Goal: Task Accomplishment & Management: Manage account settings

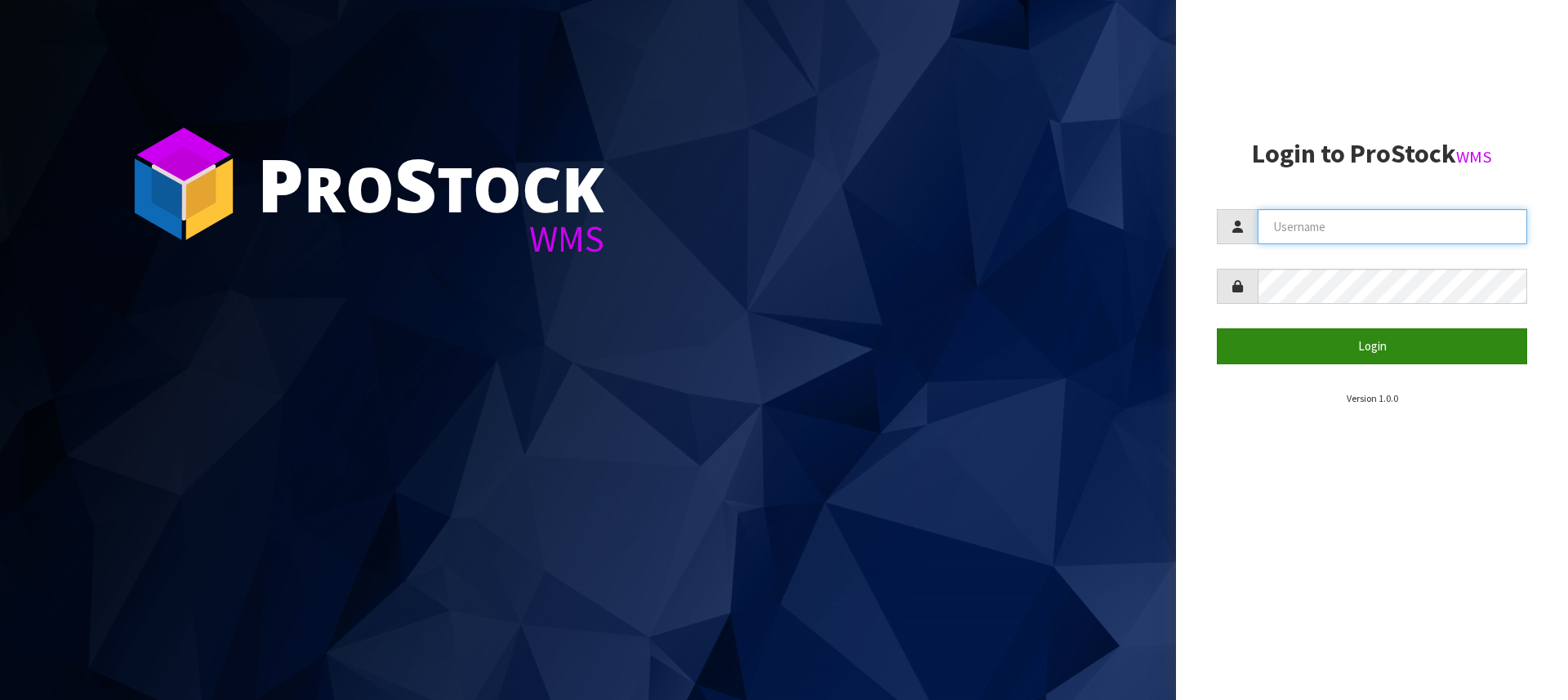
type input "[PERSON_NAME][EMAIL_ADDRESS][DOMAIN_NAME]"
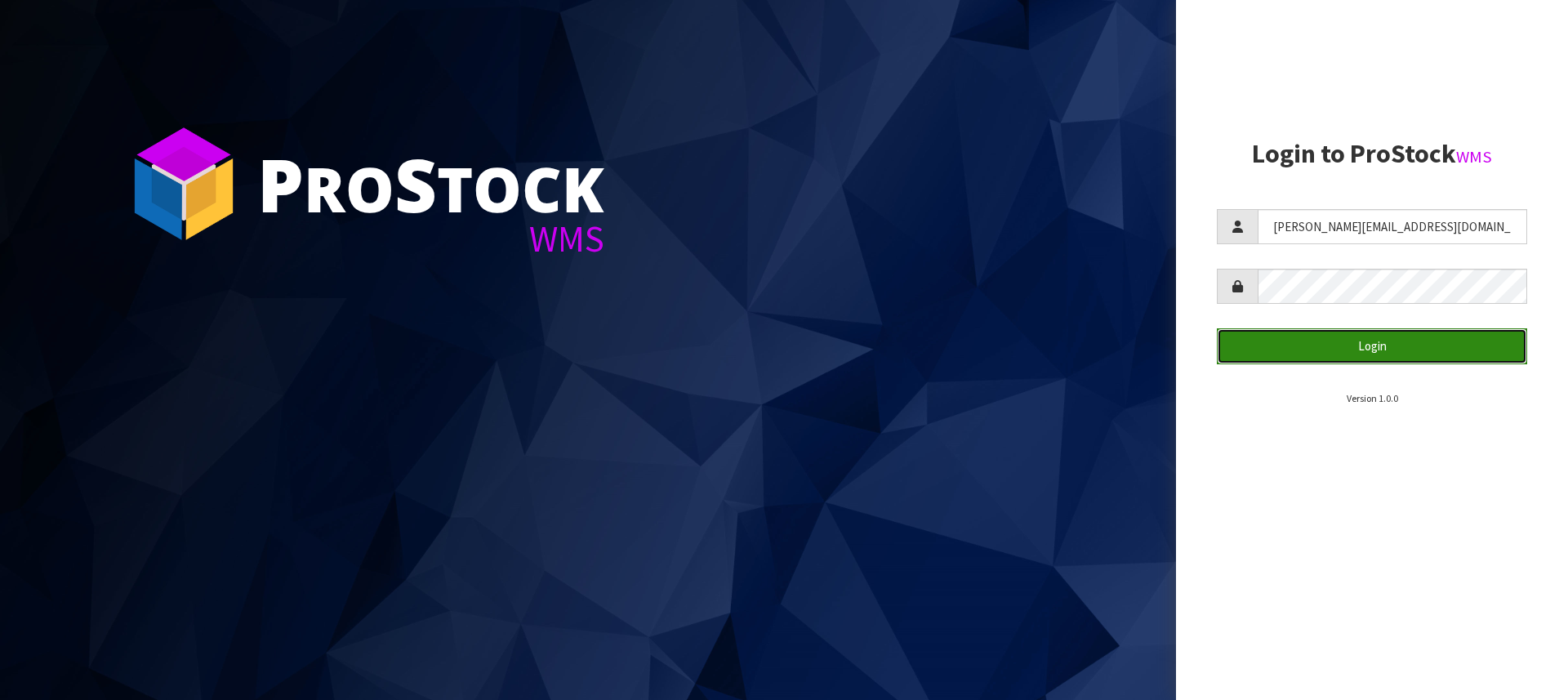
click at [1359, 345] on button "Login" at bounding box center [1372, 346] width 310 height 35
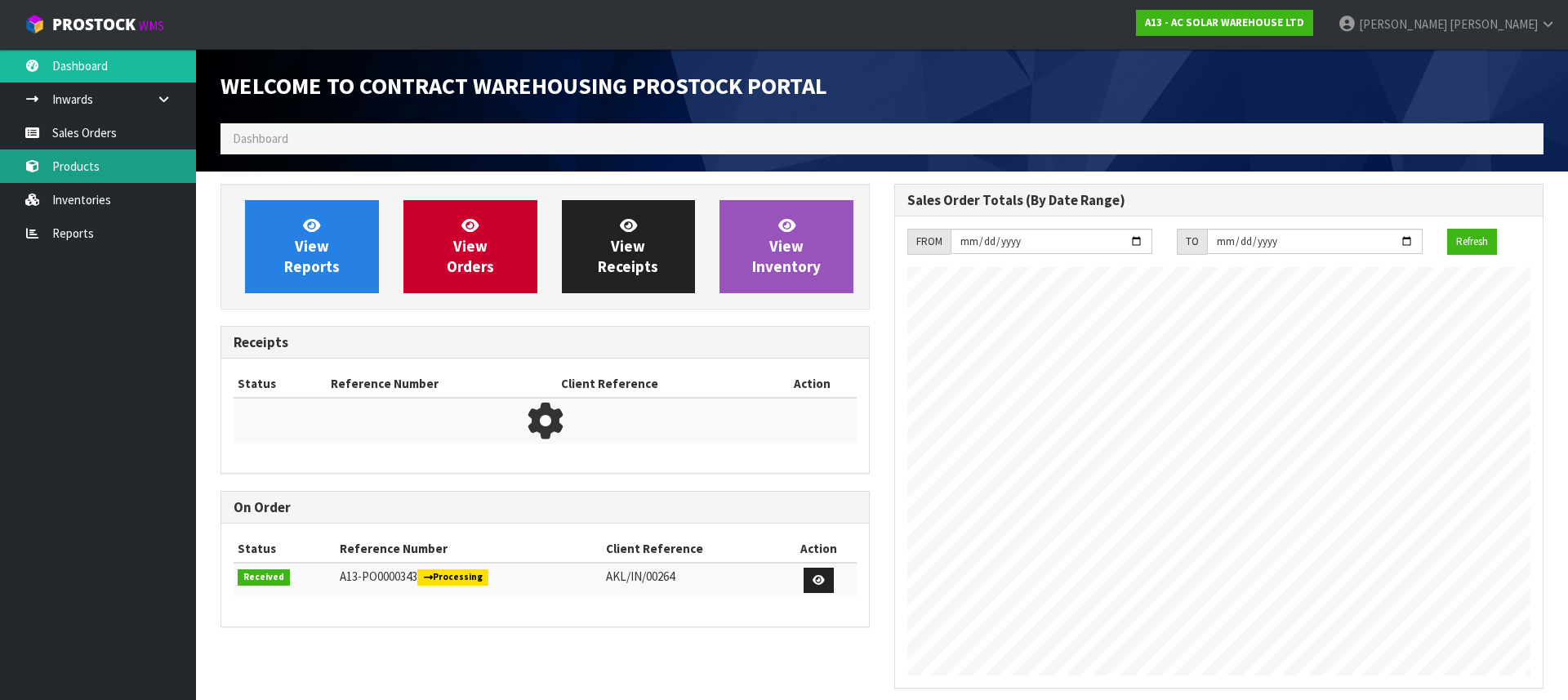
scroll to position [924, 674]
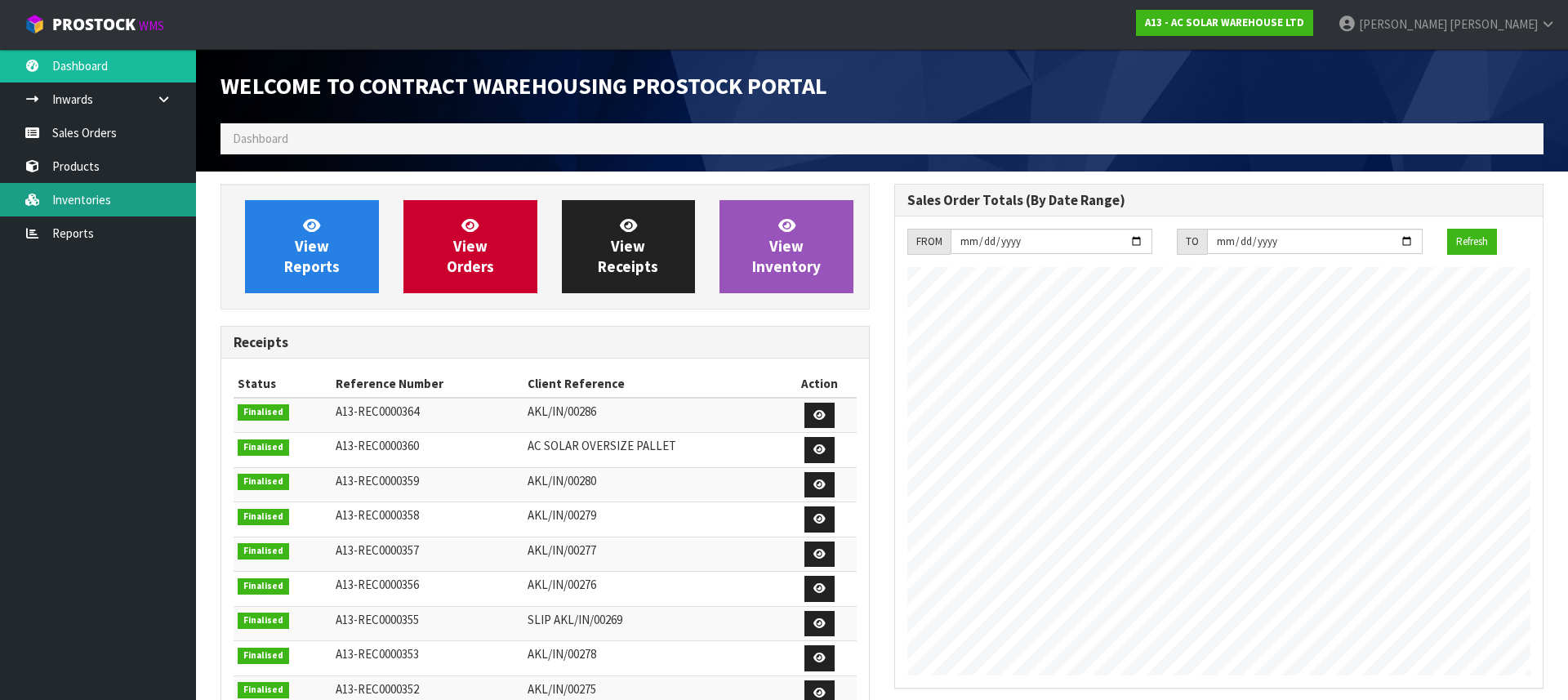
click at [87, 183] on link "Inventories" at bounding box center [98, 200] width 196 height 34
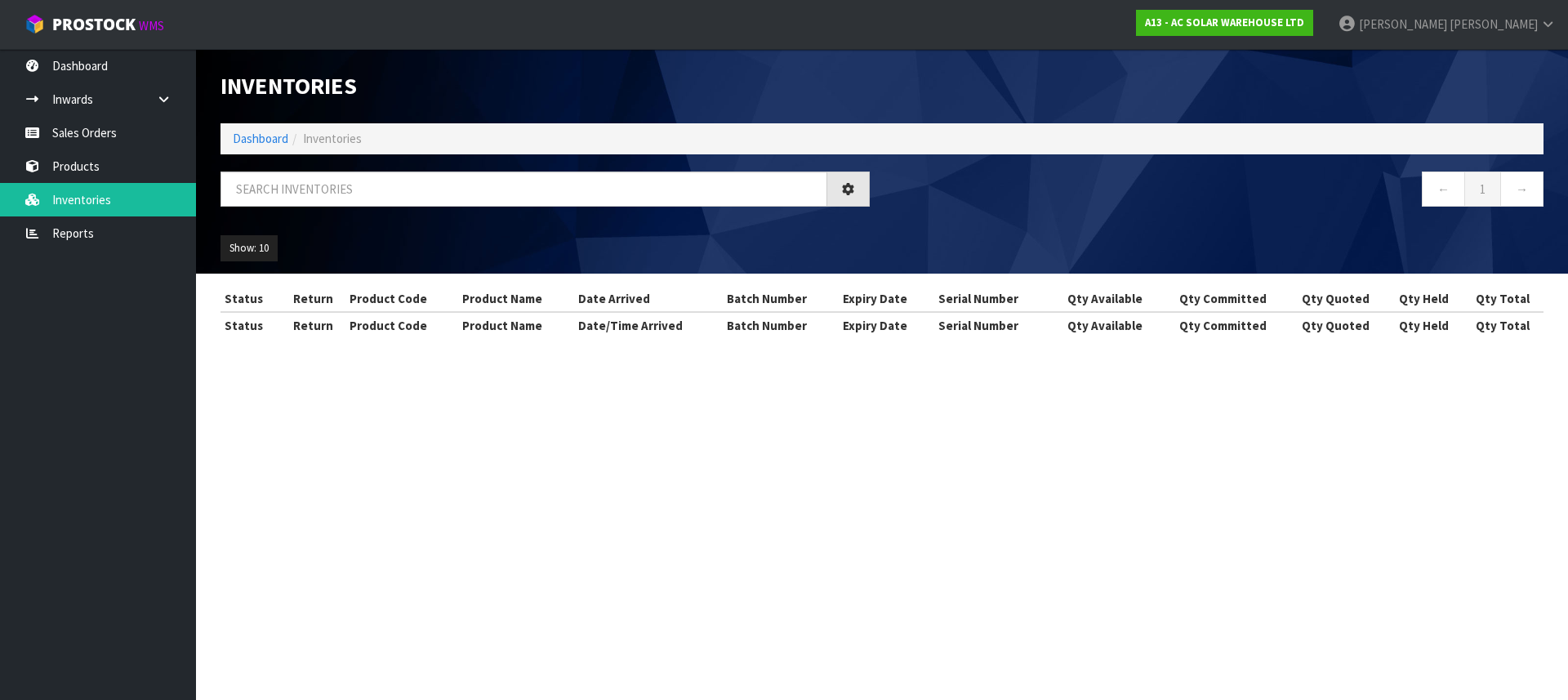
click at [83, 168] on div "Inventories Dashboard Inventories ← 1 → Show: 10 5 10 25 50 All Show Stock Stat…" at bounding box center [784, 184] width 1568 height 368
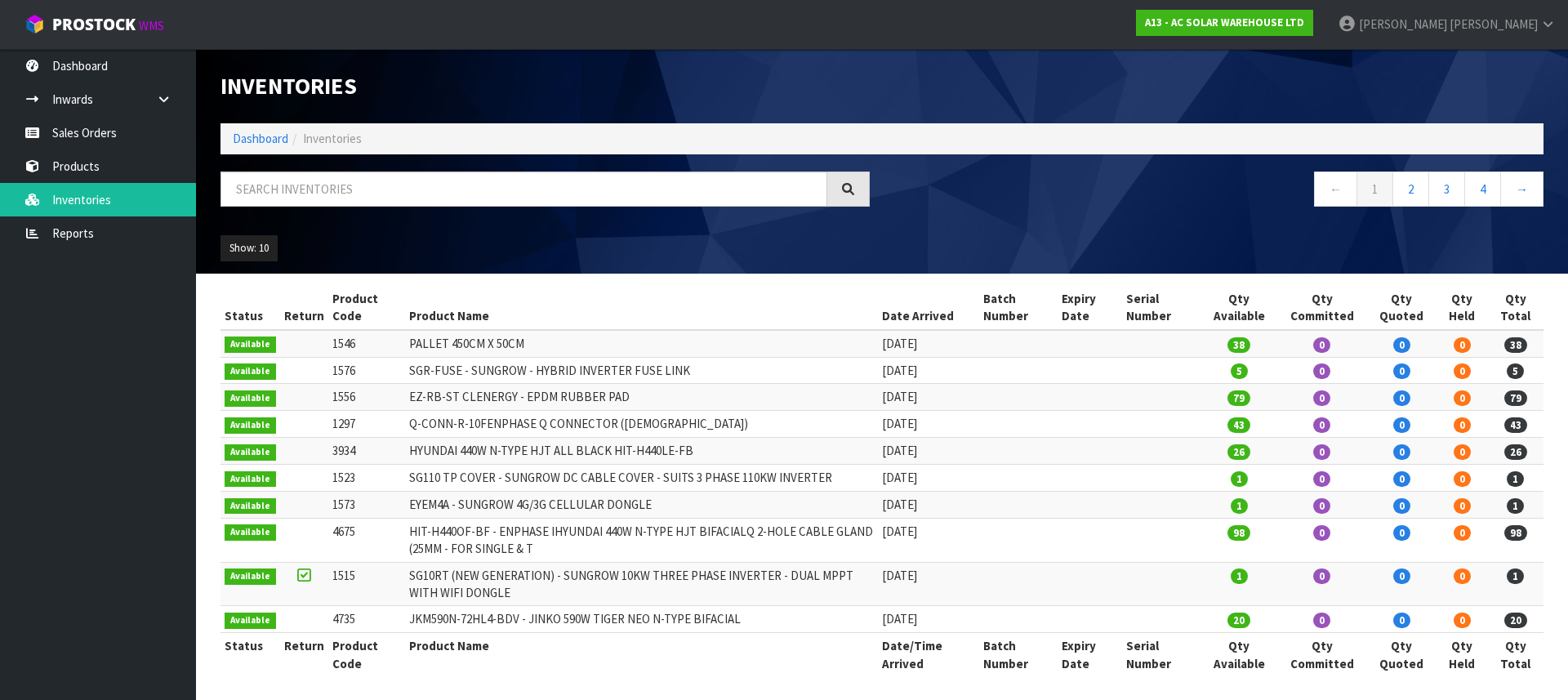
click at [83, 168] on body "Toggle navigation ProStock WMS A13 - AC SOLAR WAREHOUSE LTD [PERSON_NAME] Logou…" at bounding box center [784, 350] width 1568 height 700
click at [78, 165] on link "Products" at bounding box center [98, 166] width 196 height 34
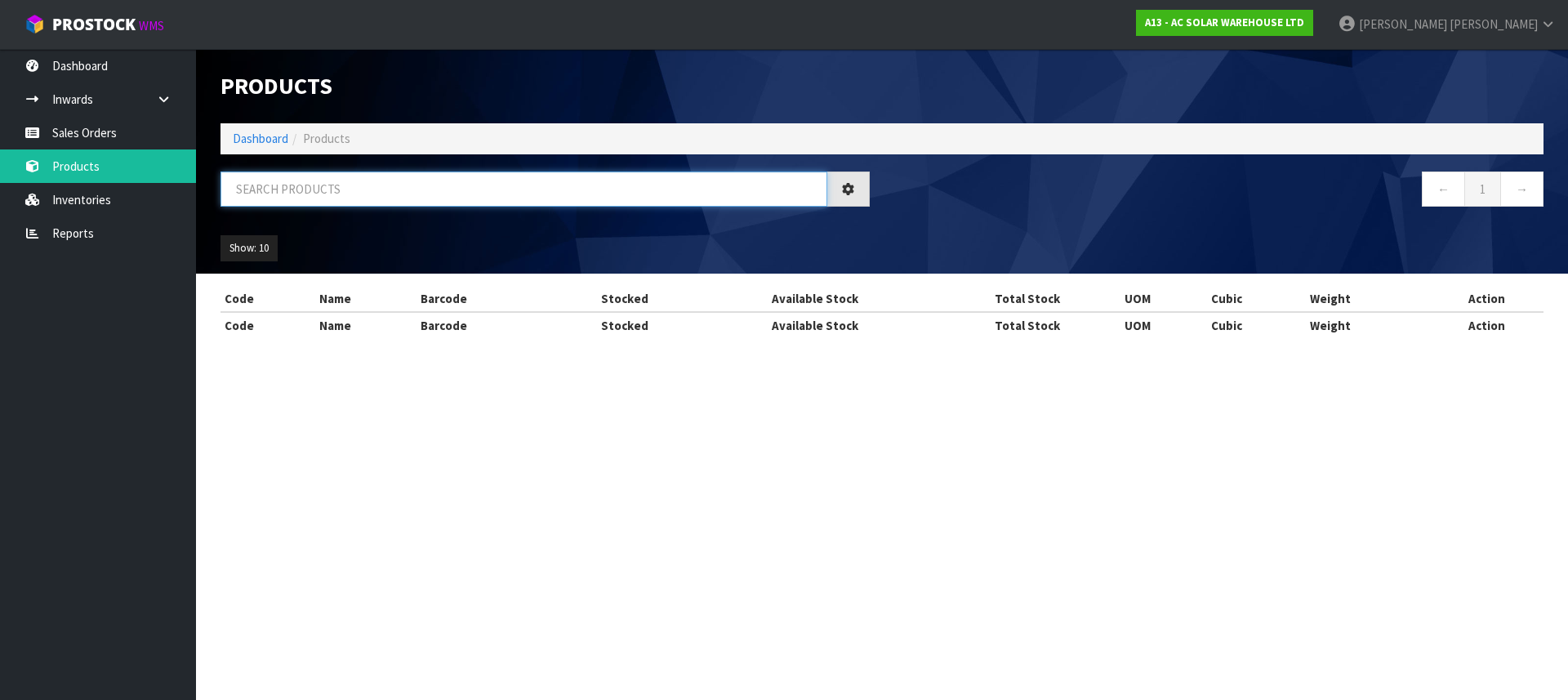
click at [336, 189] on input "text" at bounding box center [524, 189] width 607 height 35
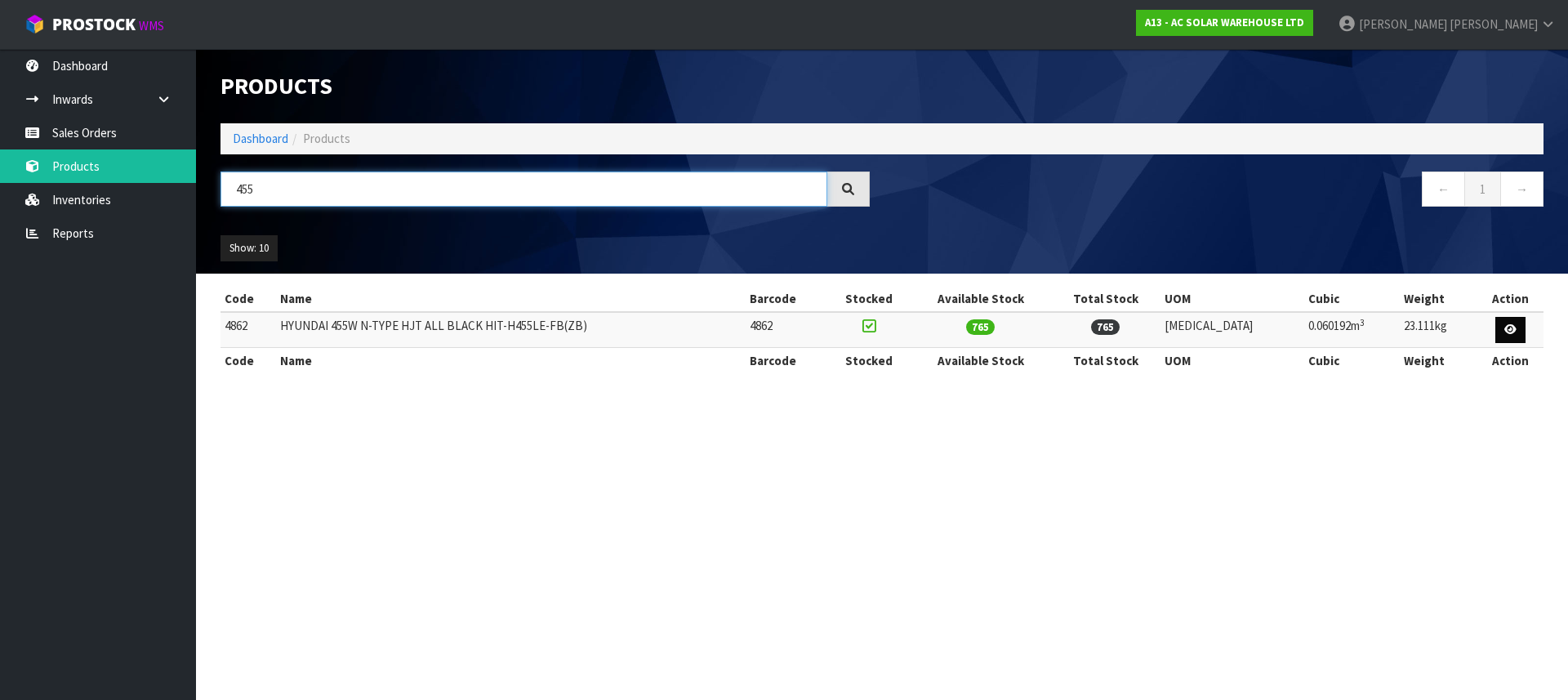
type input "455"
click at [1497, 325] on link at bounding box center [1510, 330] width 30 height 26
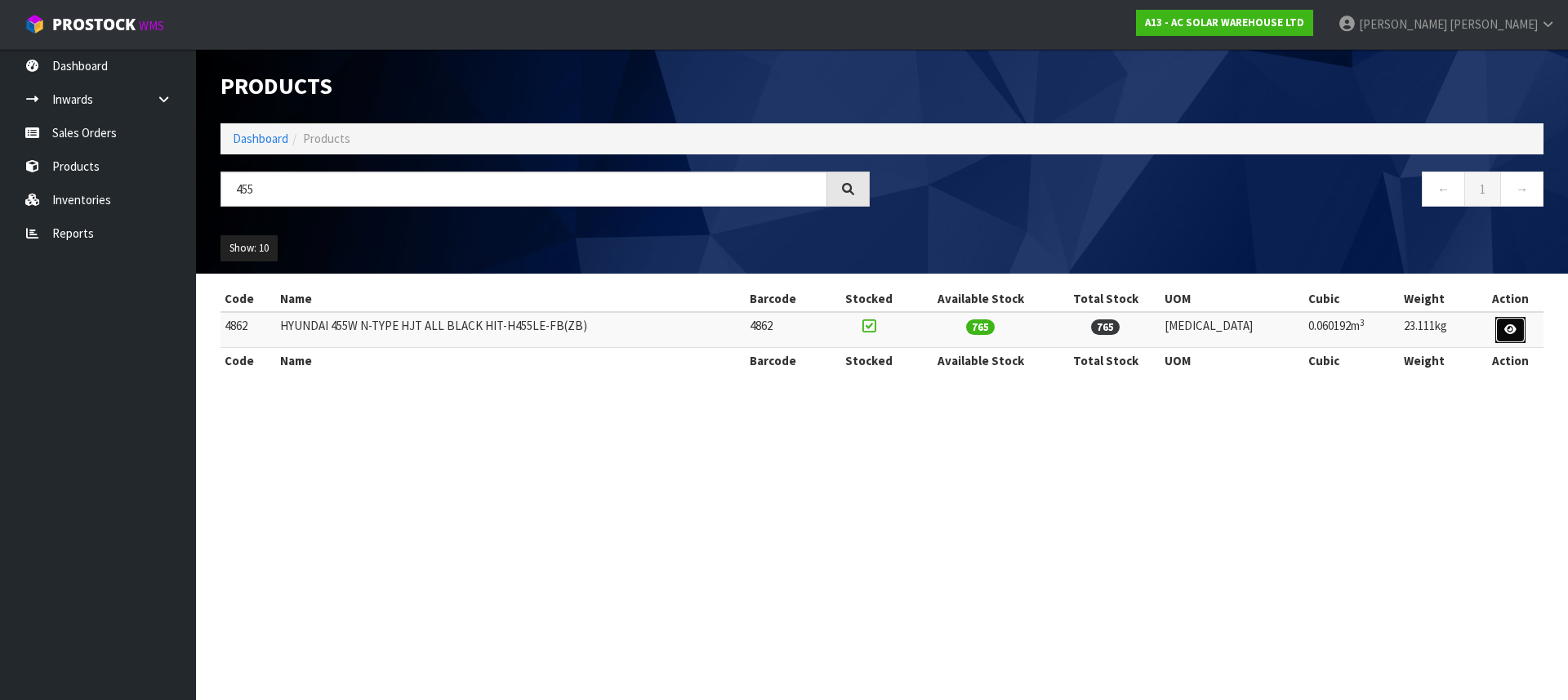
click at [1517, 329] on link at bounding box center [1510, 330] width 30 height 26
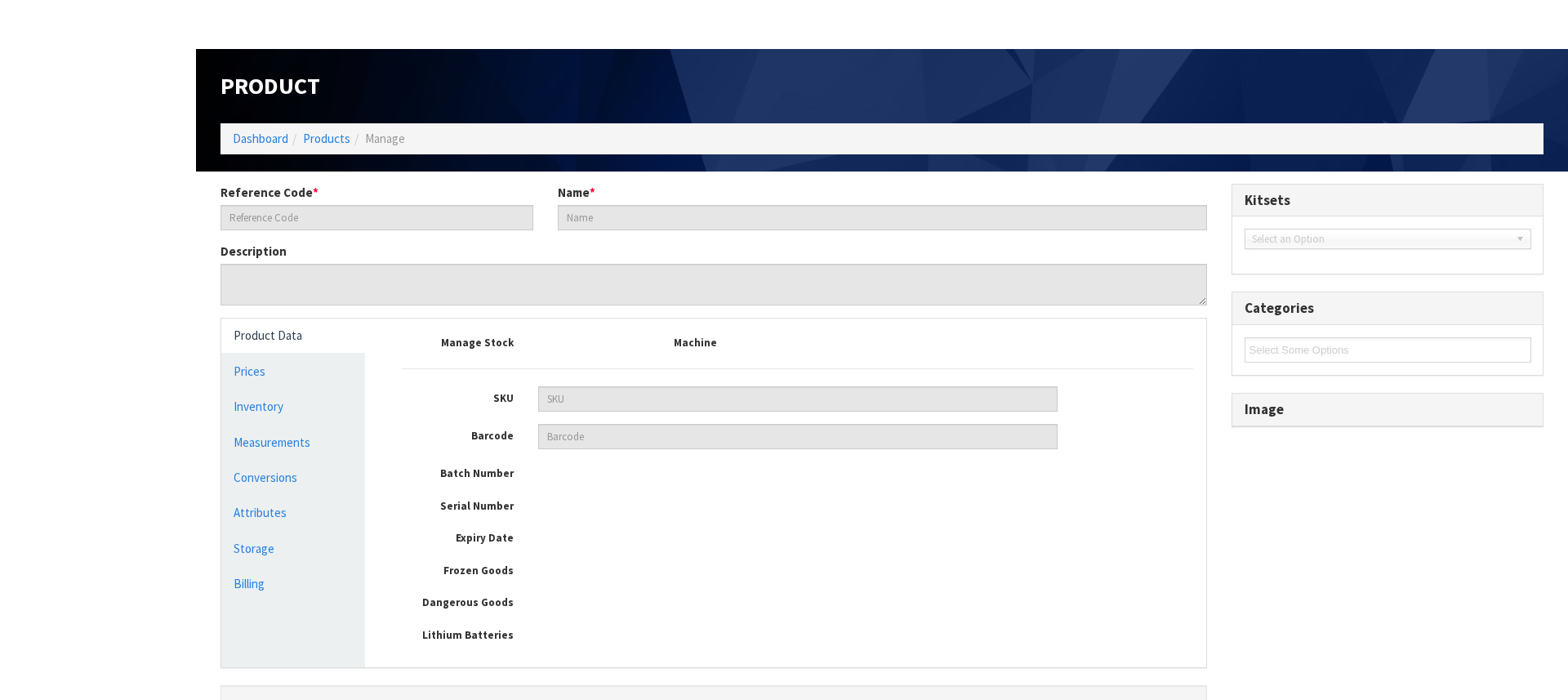
type input "4862"
type input "HYUNDAI 455W N-TYPE HJT ALL BLACK HIT-H455LE-FB(ZB)"
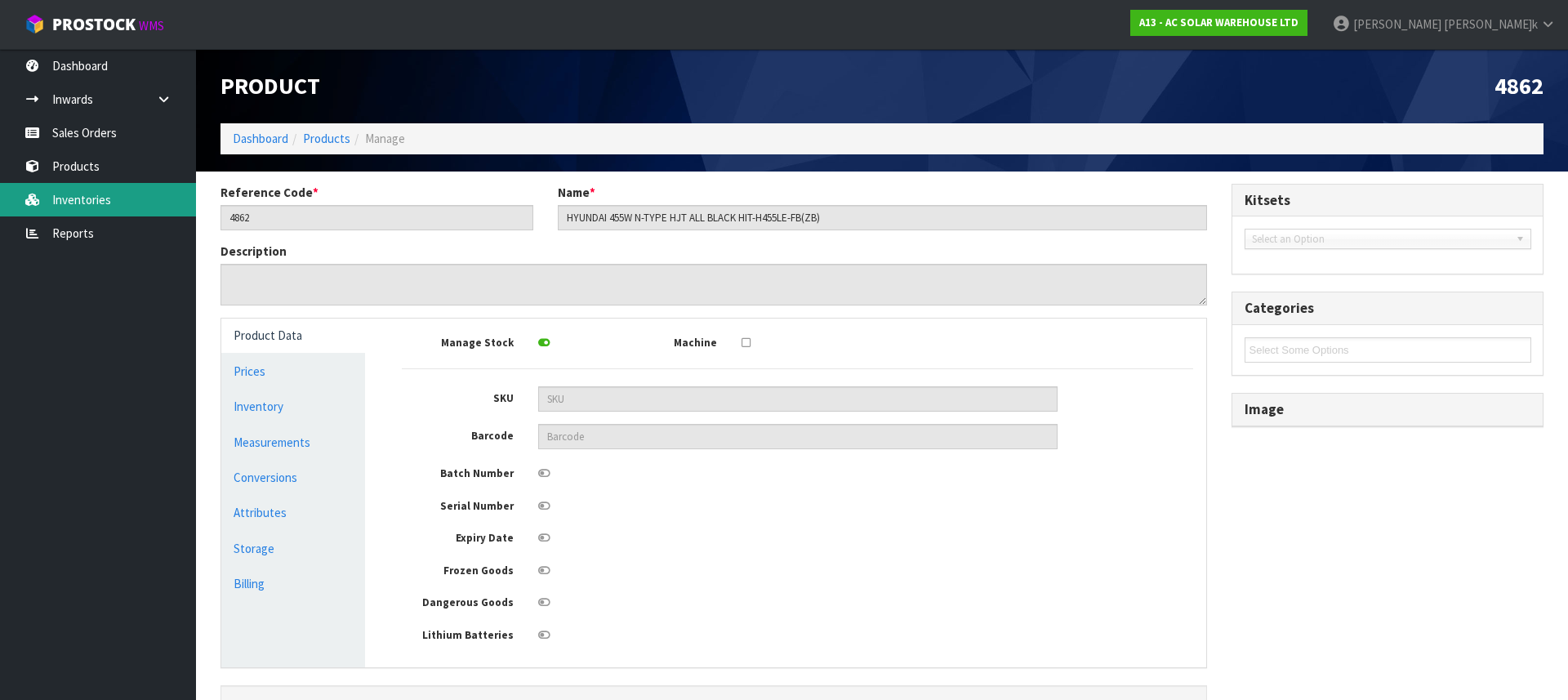
click at [75, 190] on link "Inventories" at bounding box center [98, 200] width 196 height 34
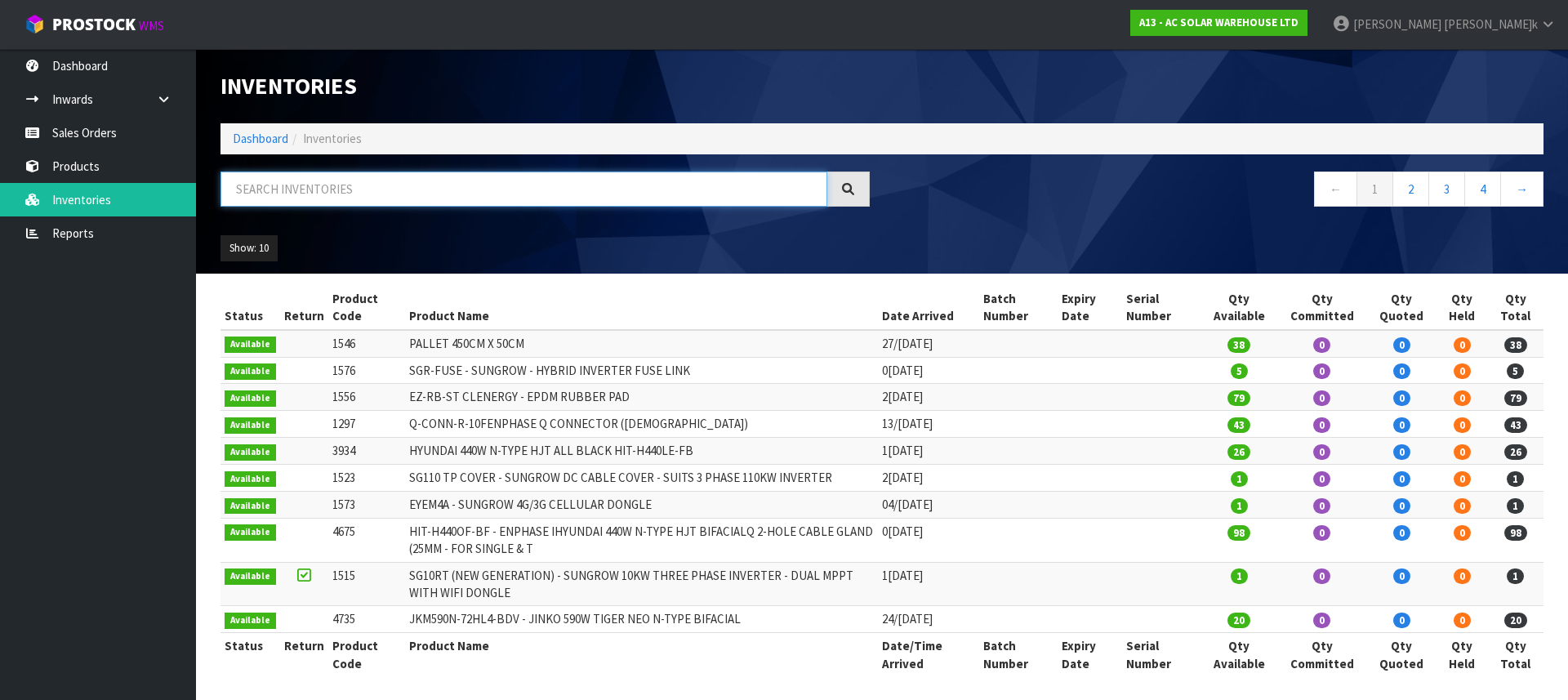
click at [268, 184] on input "text" at bounding box center [524, 189] width 607 height 35
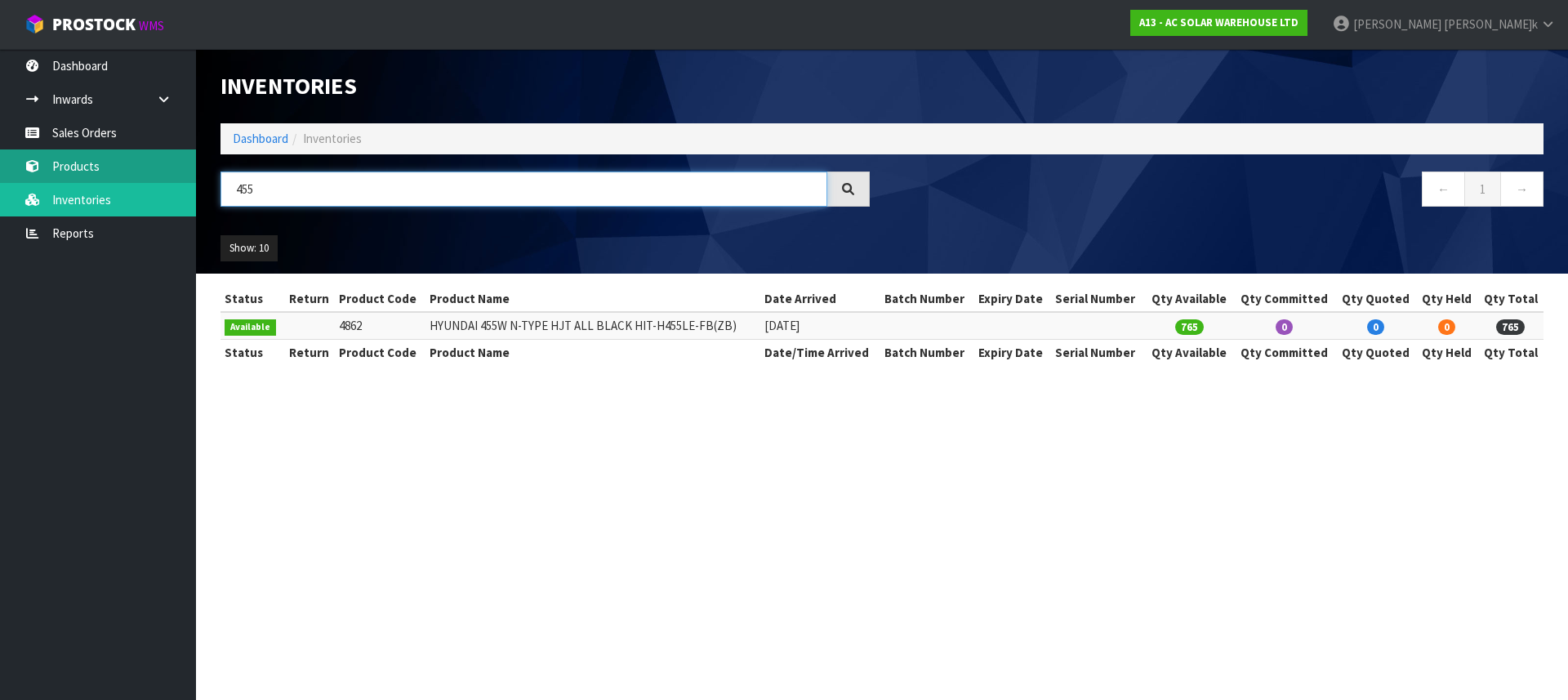
type input "455"
click at [23, 152] on link "Products" at bounding box center [98, 166] width 196 height 34
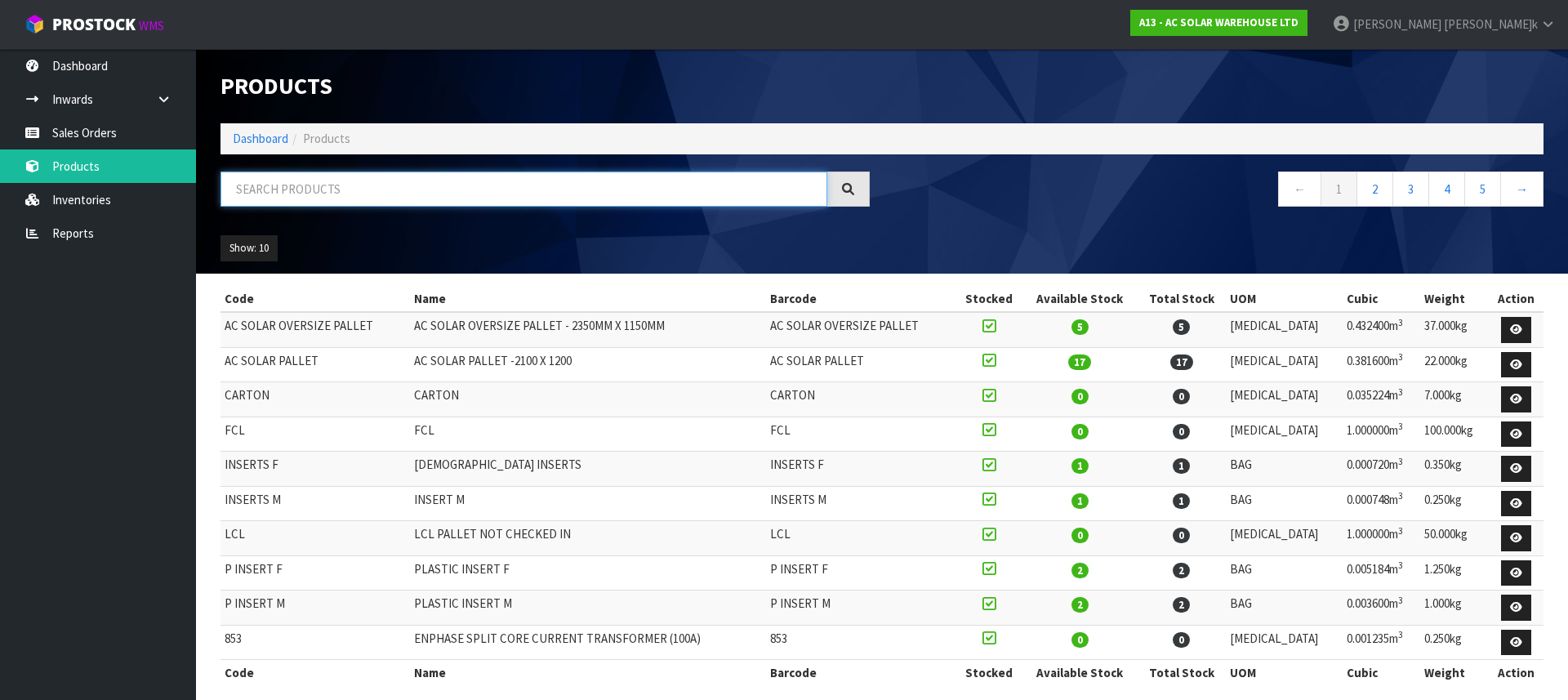
click at [356, 187] on input "text" at bounding box center [524, 189] width 607 height 35
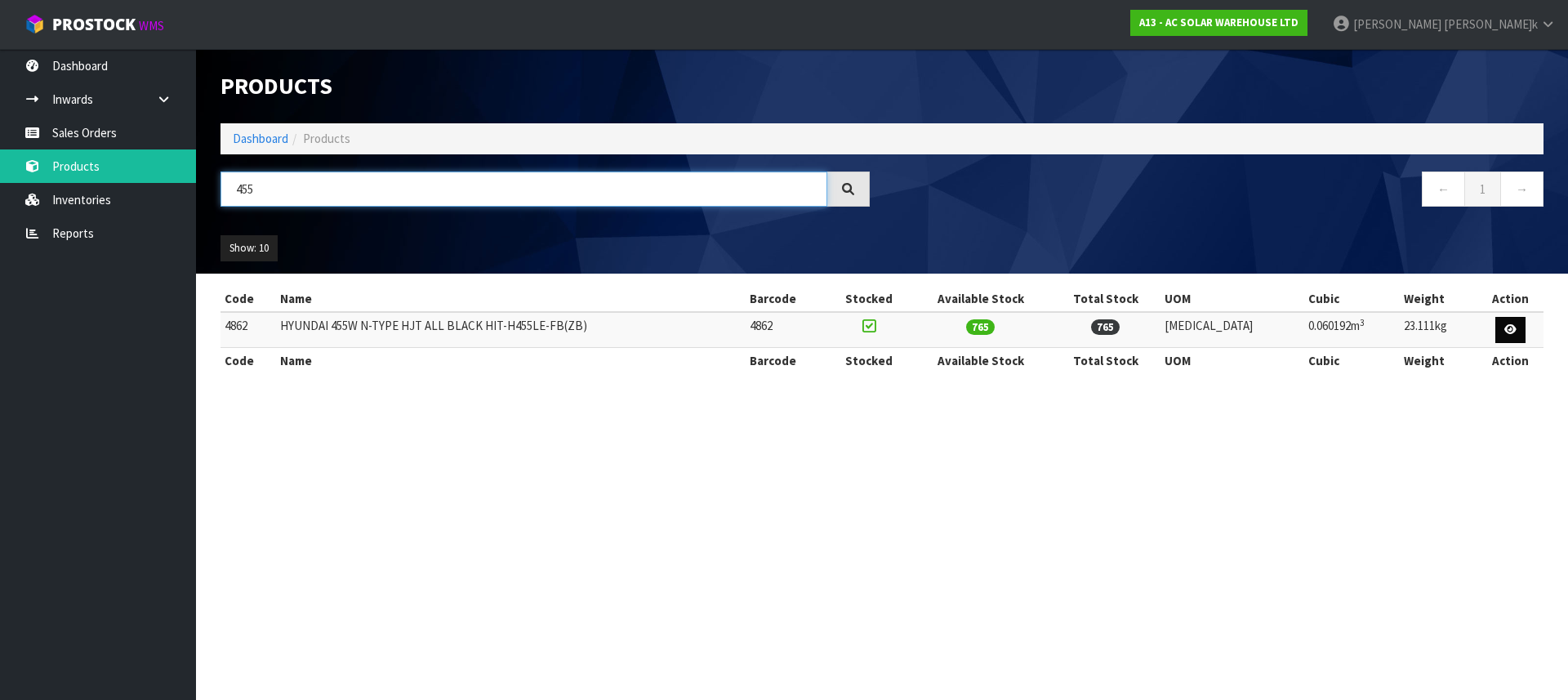
type input "455"
click at [1509, 325] on icon at bounding box center [1511, 329] width 13 height 11
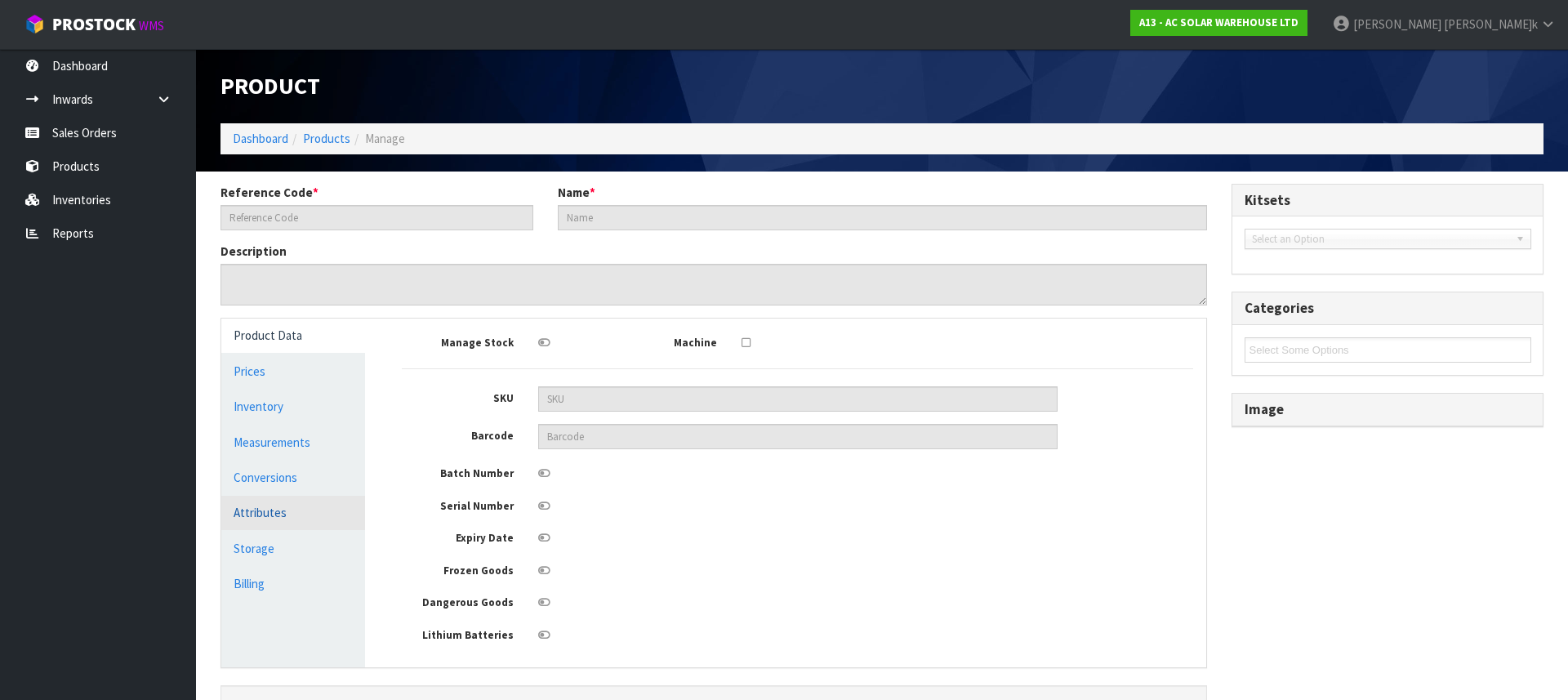
type input "4862"
type input "HYUNDAI 455W N-TYPE HJT ALL BLACK HIT-H455LE-FB(ZB)"
click at [281, 463] on link "Conversions" at bounding box center [293, 477] width 144 height 34
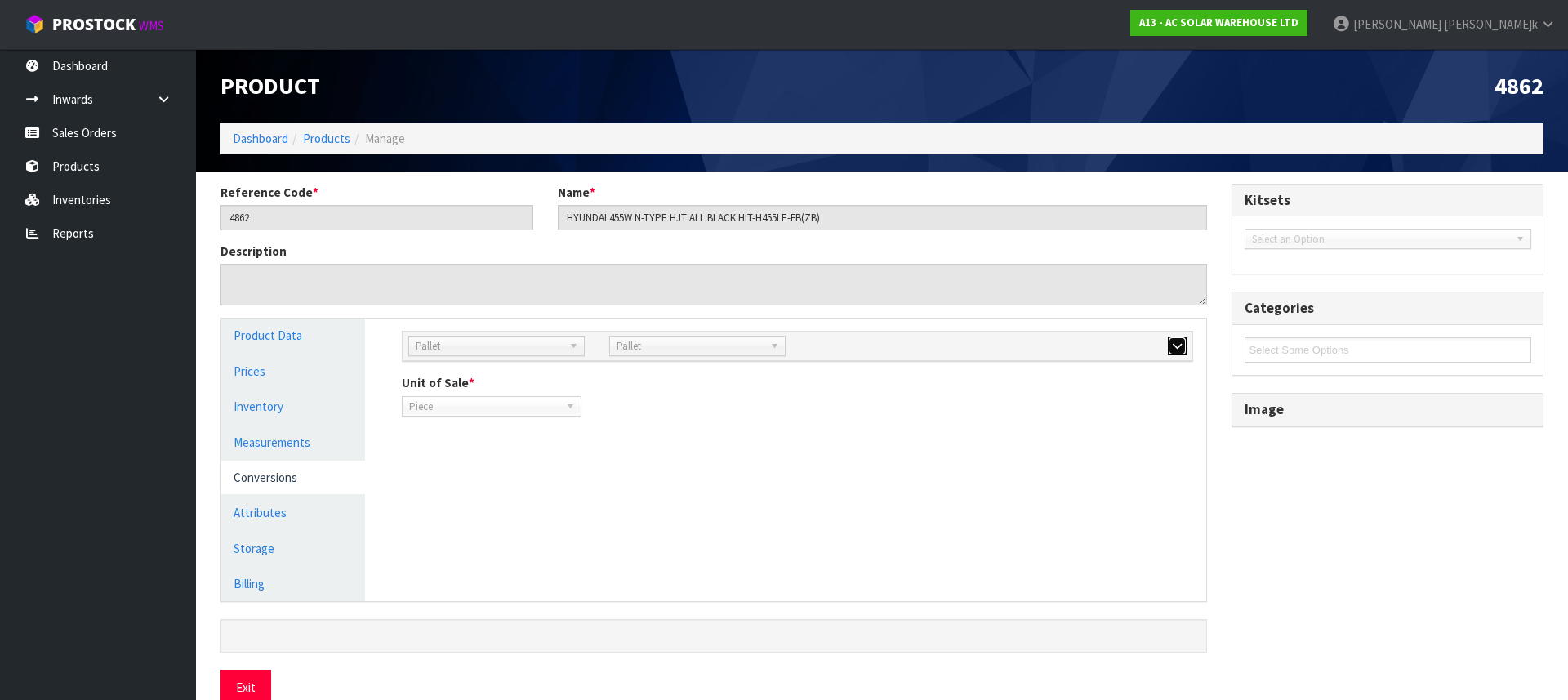
drag, startPoint x: 1180, startPoint y: 344, endPoint x: 919, endPoint y: 366, distance: 261.9
click at [1180, 344] on icon "button" at bounding box center [1177, 345] width 9 height 11
